Goal: Information Seeking & Learning: Learn about a topic

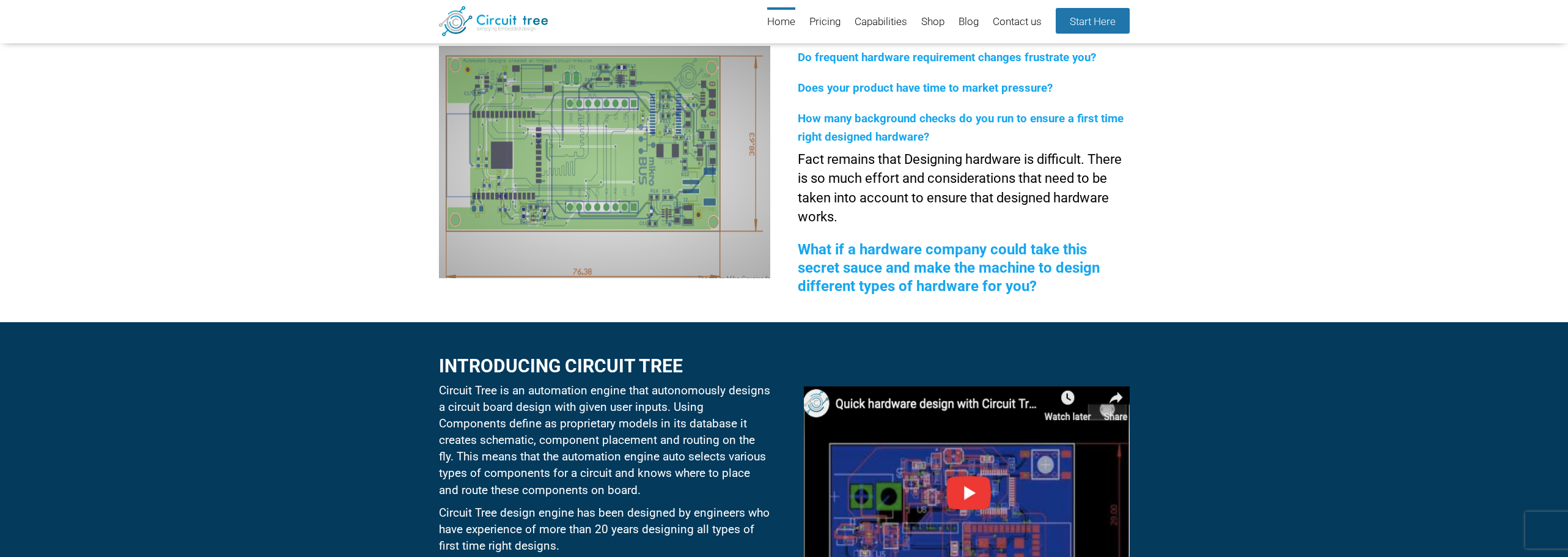
scroll to position [473, 0]
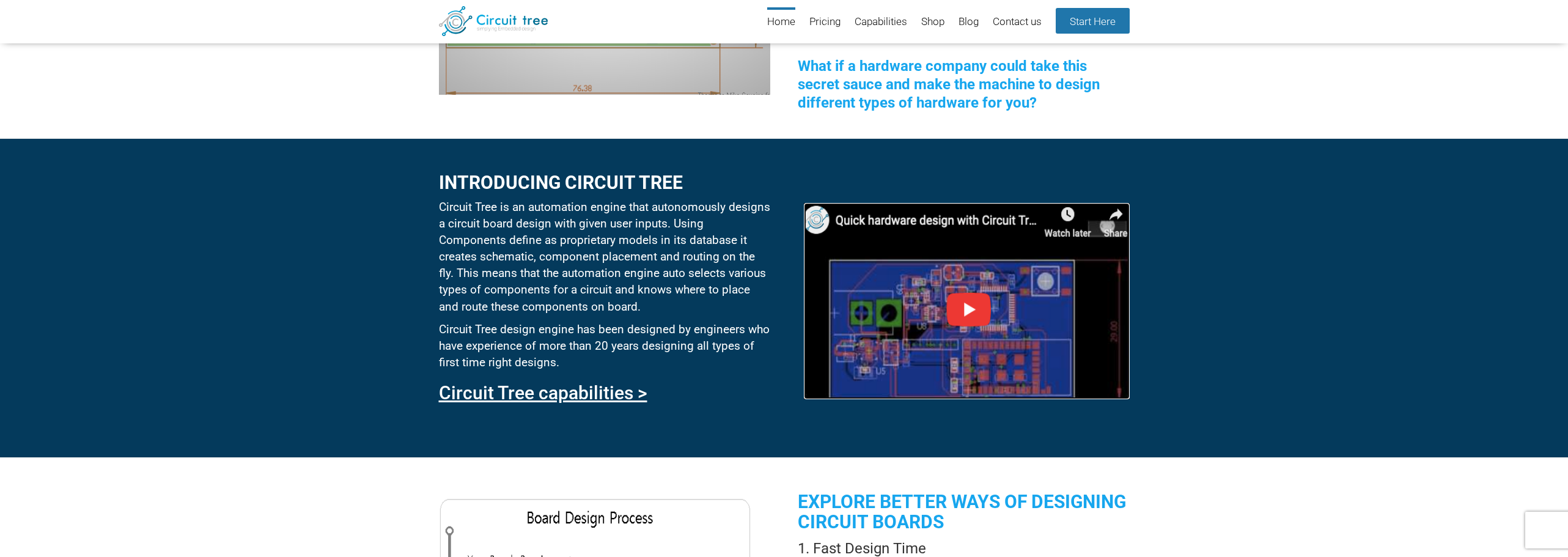
click at [978, 311] on img at bounding box center [967, 301] width 325 height 196
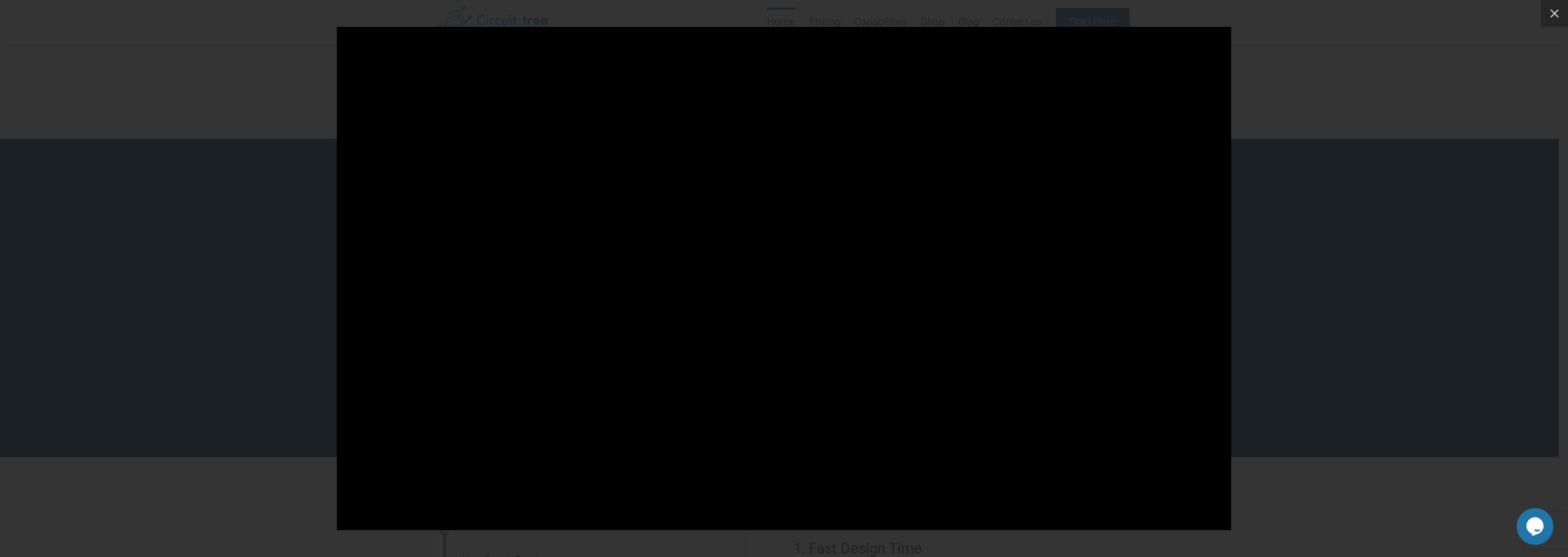
scroll to position [0, 0]
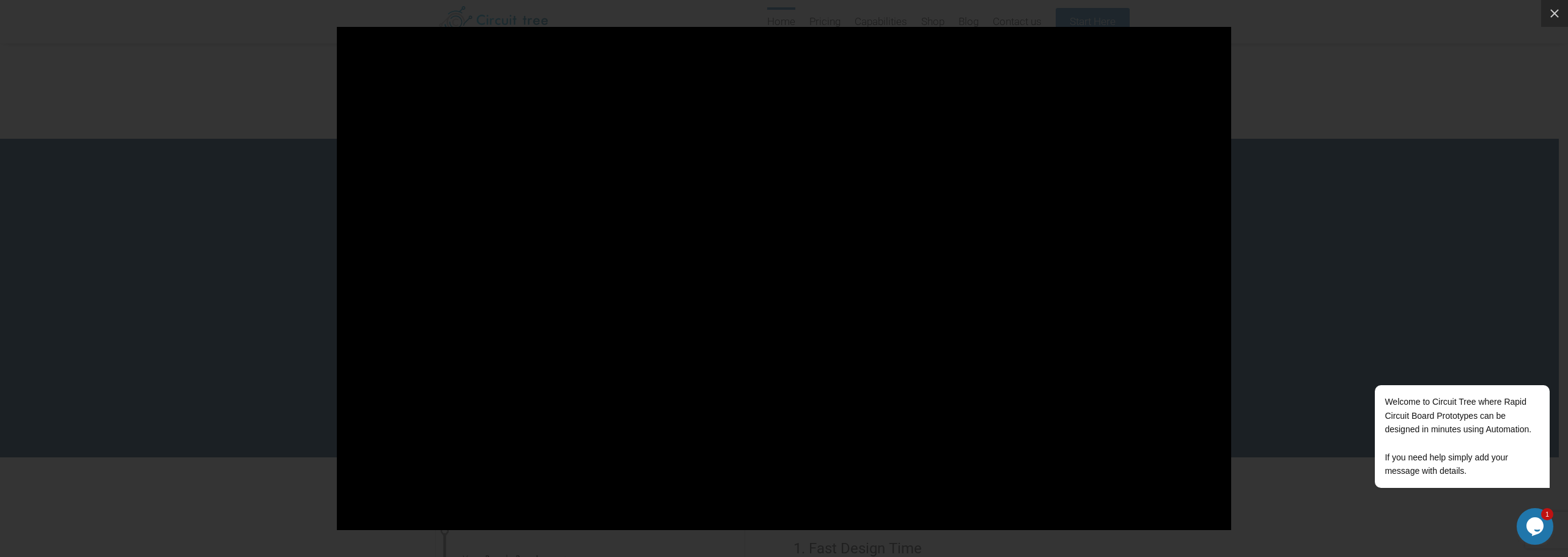
click at [1372, 113] on div at bounding box center [784, 278] width 1568 height 557
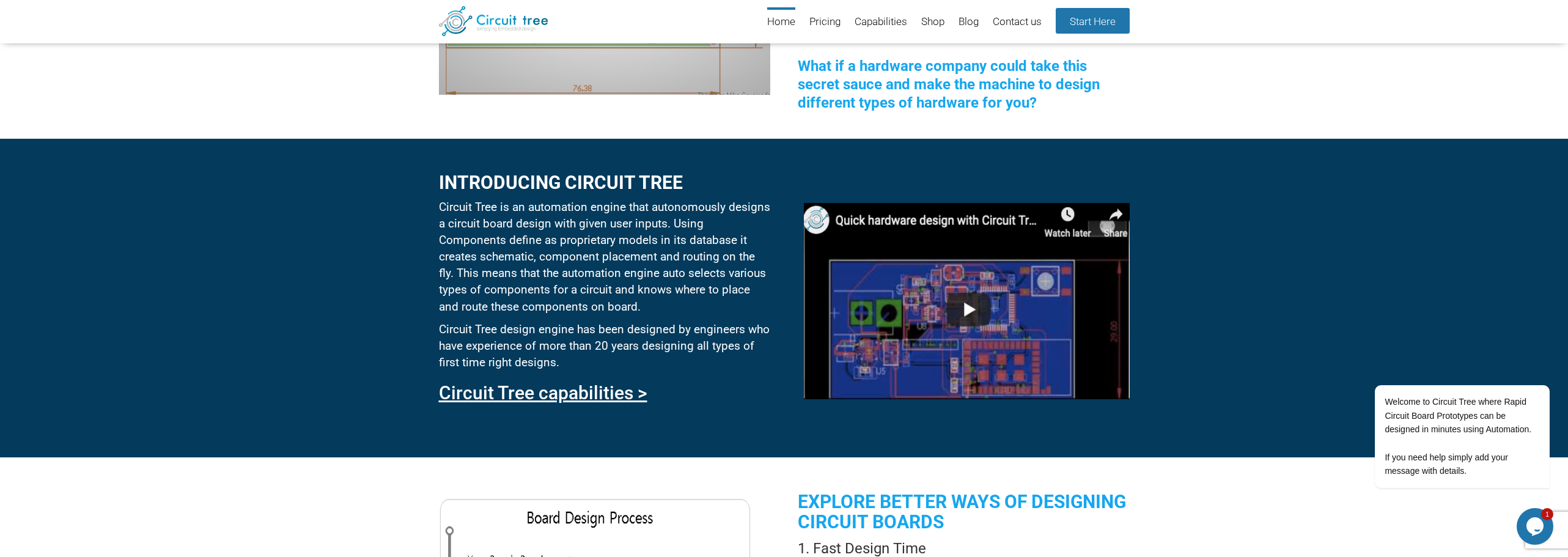
click at [1523, 529] on div "Opens Chat This icon Opens the chat window." at bounding box center [1535, 527] width 37 height 20
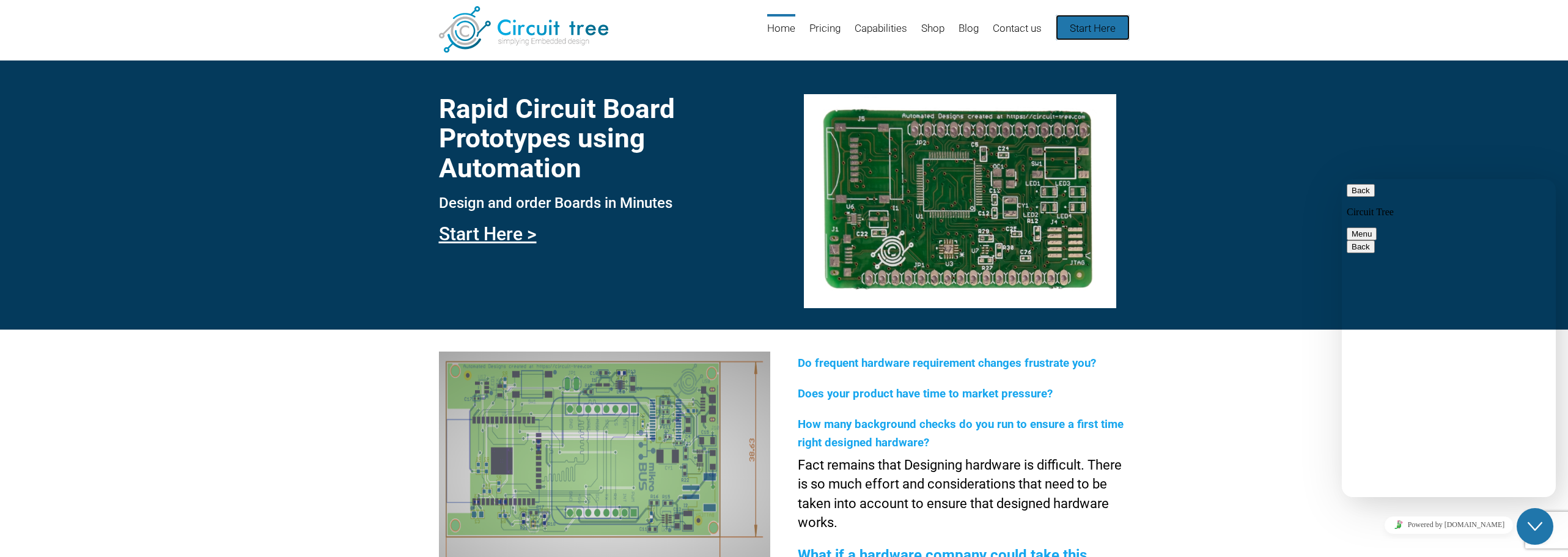
click at [1090, 29] on link "Start Here" at bounding box center [1093, 28] width 74 height 25
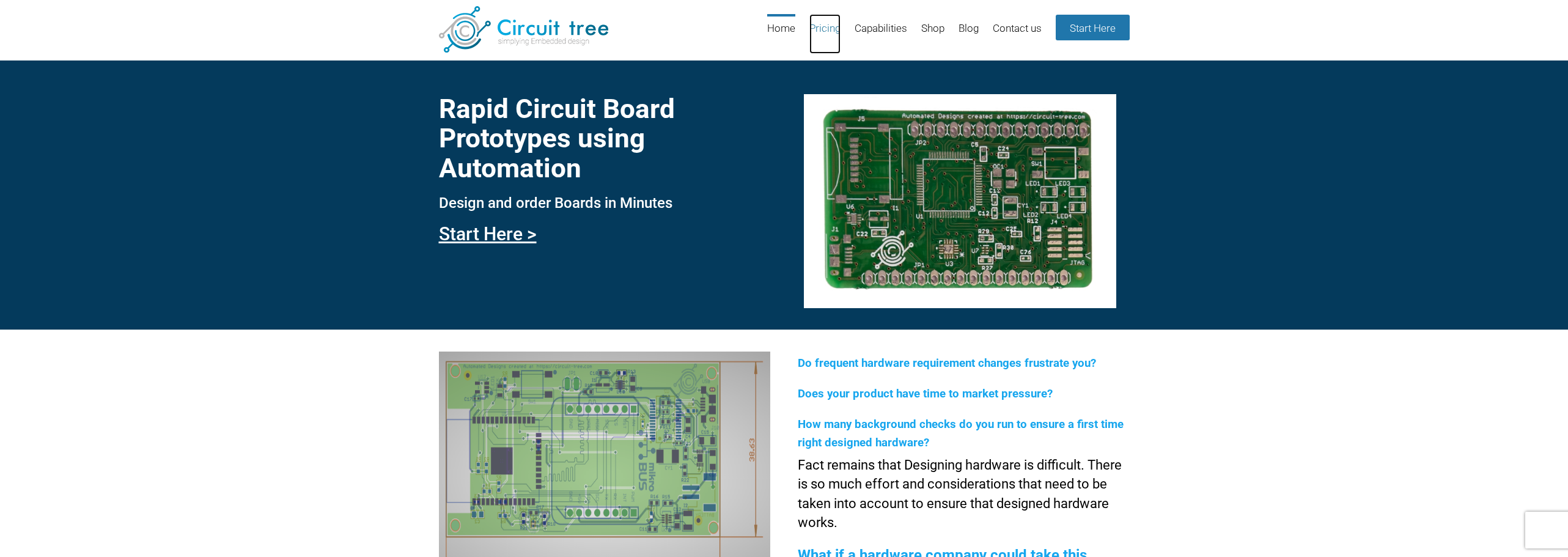
click at [815, 29] on link "Pricing" at bounding box center [825, 34] width 31 height 40
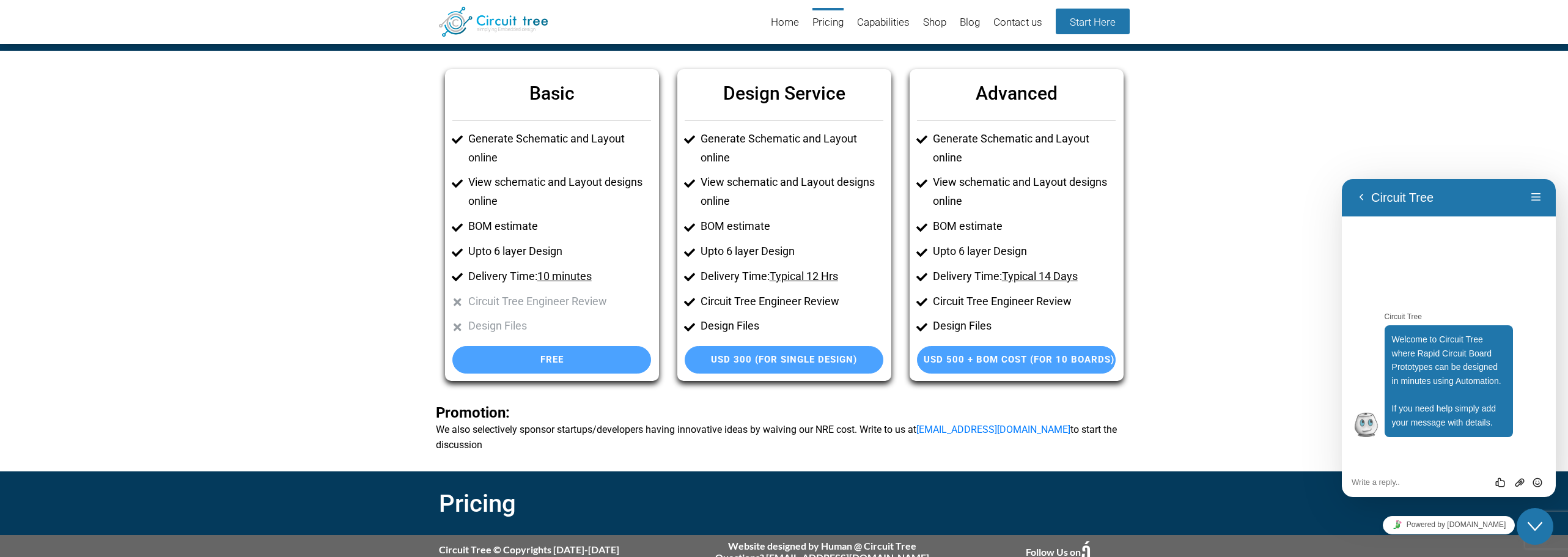
scroll to position [54, 0]
